Goal: Find specific page/section: Find specific page/section

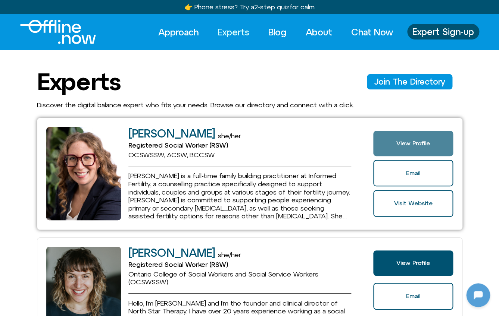
click at [393, 148] on link "View Profile" at bounding box center [412, 143] width 79 height 25
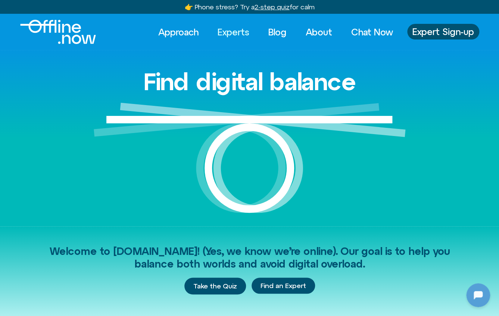
click at [218, 29] on link "Experts" at bounding box center [233, 32] width 45 height 16
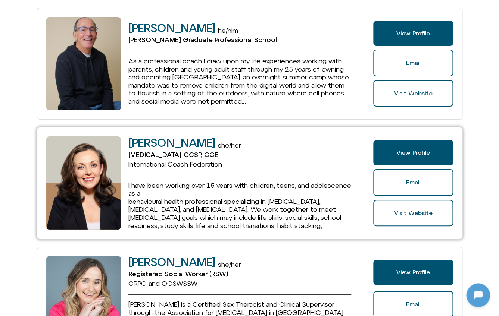
scroll to position [1170, 0]
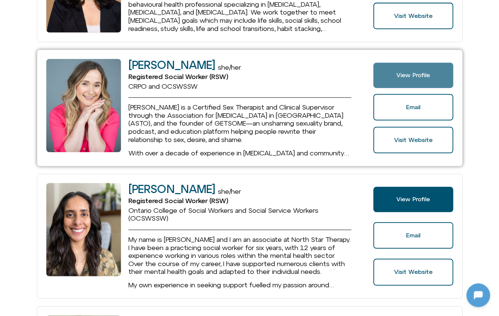
click at [397, 67] on link "View Profile" at bounding box center [412, 75] width 79 height 25
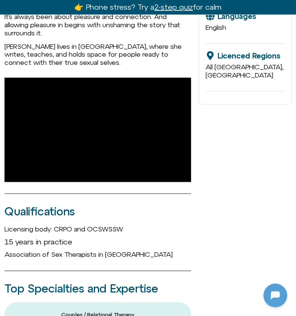
scroll to position [757, 0]
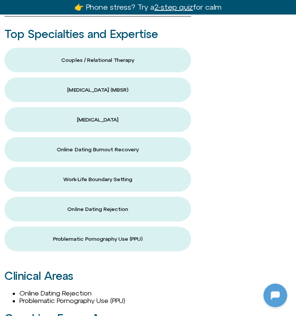
drag, startPoint x: 128, startPoint y: 184, endPoint x: 97, endPoint y: 115, distance: 75.6
click at [97, 115] on div "Couples / Relational Therapy Mindfulness-Based Stress Reduction (MBSR) Narrativ…" at bounding box center [97, 152] width 186 height 209
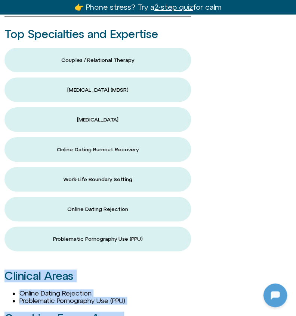
drag, startPoint x: 97, startPoint y: 115, endPoint x: 87, endPoint y: 137, distance: 23.9
drag, startPoint x: 87, startPoint y: 137, endPoint x: 160, endPoint y: 232, distance: 119.2
click at [160, 232] on button "Problematic Pornography Use (PPU)" at bounding box center [97, 239] width 186 height 25
